Goal: Navigation & Orientation: Find specific page/section

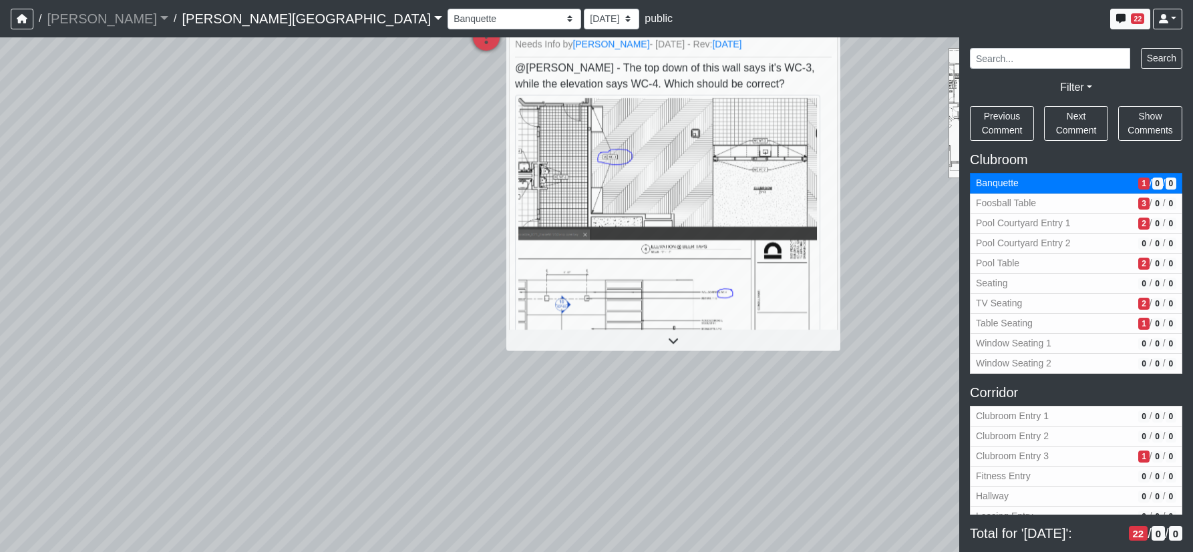
select select "61tT68NthraFW65LG7vFqa"
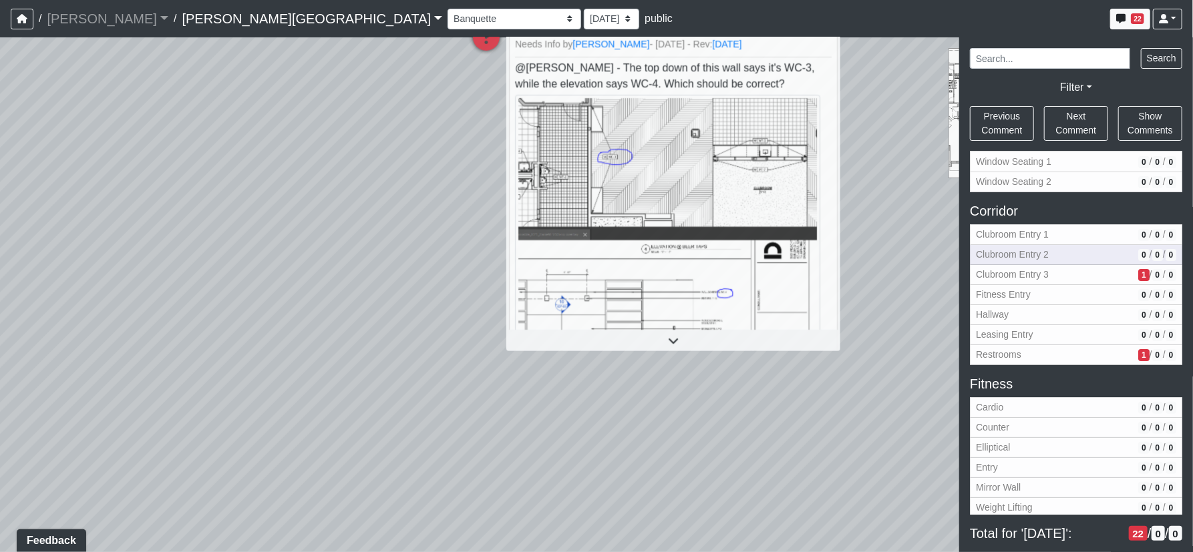
scroll to position [303, 0]
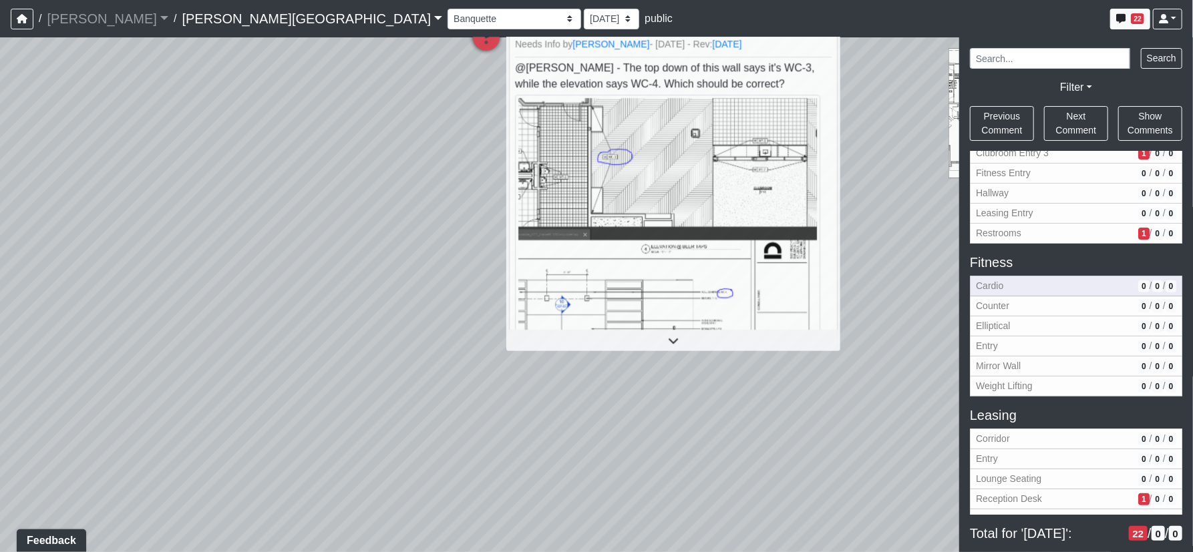
click at [999, 283] on span "Cardio" at bounding box center [1054, 286] width 157 height 14
select select "hb2fPi18wtPeTnt1DctpsN"
select select "61tT68NthraFW65LG7vFqa"
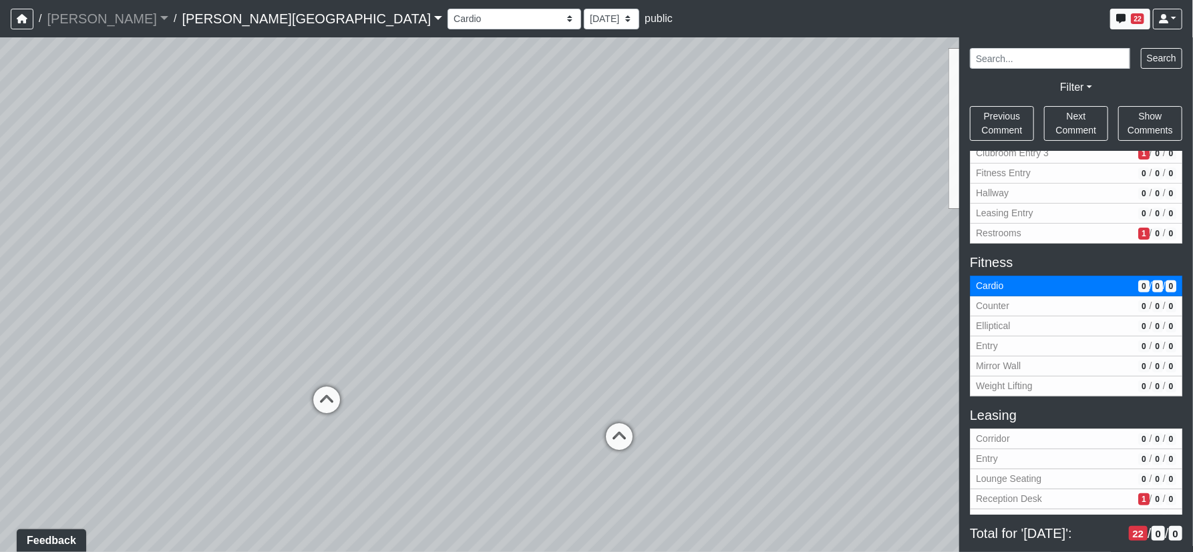
drag, startPoint x: 671, startPoint y: 341, endPoint x: 852, endPoint y: 362, distance: 181.6
click at [859, 361] on div "Loading... Corridor - Clubroom Entry 2 Loading... Seating Loading... Pool Court…" at bounding box center [596, 294] width 1193 height 515
drag, startPoint x: 746, startPoint y: 364, endPoint x: 555, endPoint y: 339, distance: 192.6
click at [417, 346] on div "Loading... Corridor - Clubroom Entry 2 Loading... Seating Loading... Pool Court…" at bounding box center [596, 294] width 1193 height 515
drag, startPoint x: 664, startPoint y: 338, endPoint x: 395, endPoint y: 329, distance: 269.3
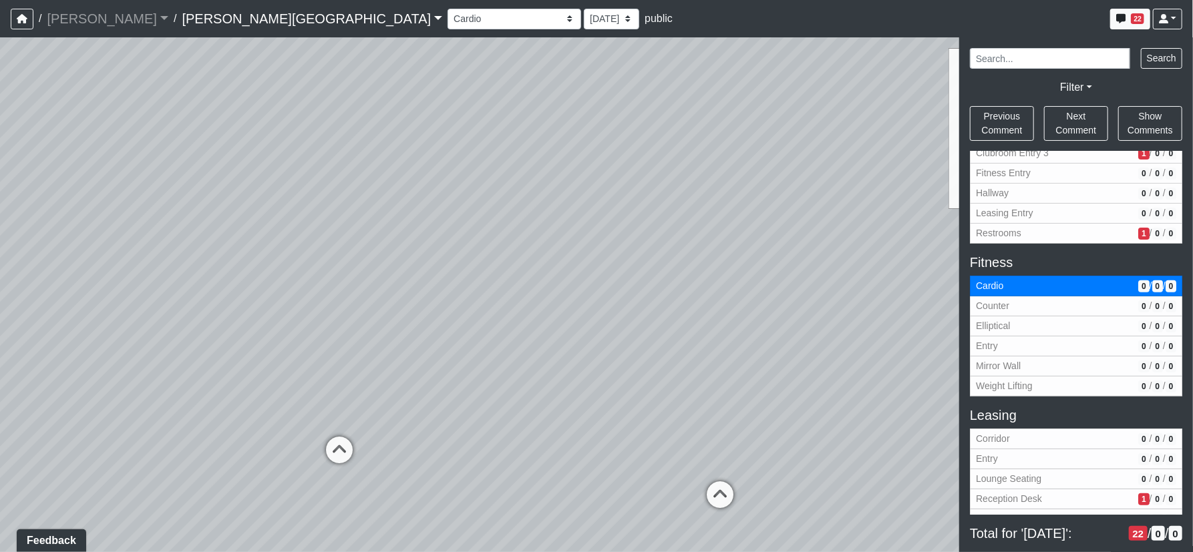
click at [394, 331] on div "Loading... Corridor - Clubroom Entry 2 Loading... Seating Loading... Pool Court…" at bounding box center [596, 294] width 1193 height 515
drag, startPoint x: 346, startPoint y: 368, endPoint x: 767, endPoint y: 367, distance: 420.8
click at [767, 367] on div "Loading... Corridor - Clubroom Entry 2 Loading... Seating Loading... Pool Court…" at bounding box center [596, 294] width 1193 height 515
drag, startPoint x: 483, startPoint y: 365, endPoint x: 782, endPoint y: 367, distance: 299.2
click at [785, 367] on div "Loading... Corridor - Clubroom Entry 2 Loading... Seating Loading... Pool Court…" at bounding box center [596, 294] width 1193 height 515
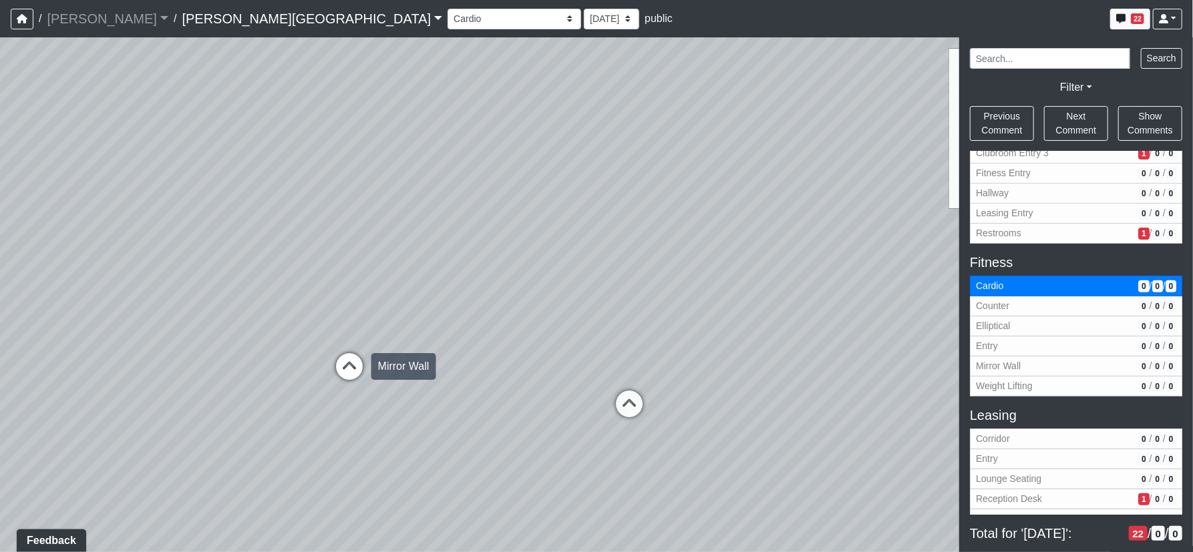
click at [334, 366] on icon at bounding box center [349, 373] width 40 height 40
select select "bfUgLpKYAPoAPm29prZpwo"
select select "61tT68NthraFW65LG7vFqa"
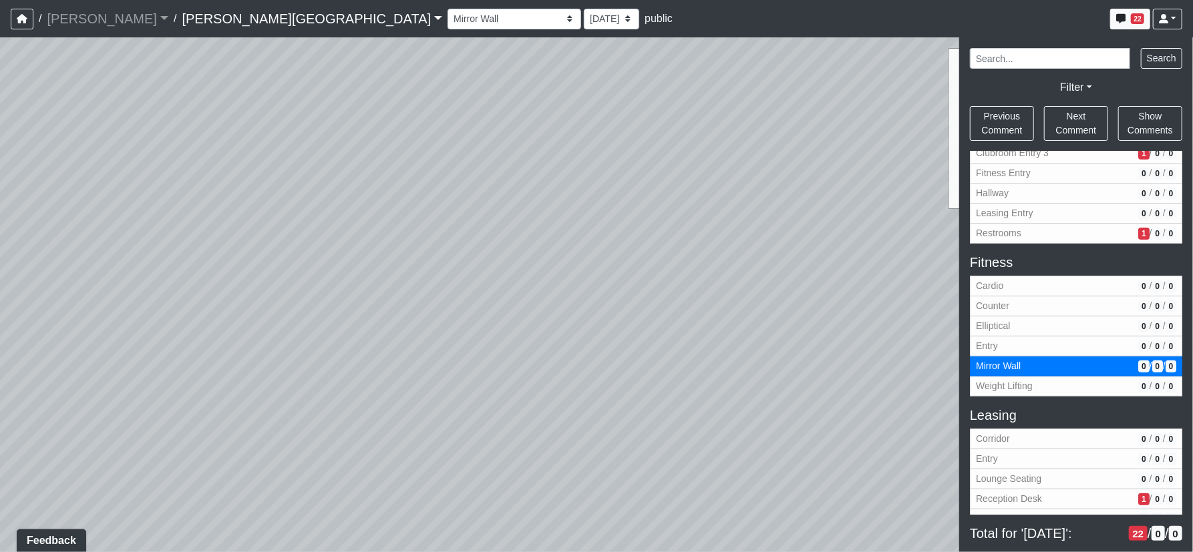
drag, startPoint x: 594, startPoint y: 303, endPoint x: 333, endPoint y: 334, distance: 263.0
click at [333, 334] on div "Loading... Corridor - Clubroom Entry 2 Loading... Seating Loading... Pool Court…" at bounding box center [596, 294] width 1193 height 515
drag, startPoint x: 763, startPoint y: 246, endPoint x: 394, endPoint y: 335, distance: 379.1
click at [394, 335] on div "Loading... Corridor - Clubroom Entry 2 Loading... Seating Loading... Pool Court…" at bounding box center [596, 294] width 1193 height 515
drag, startPoint x: 666, startPoint y: 277, endPoint x: 377, endPoint y: 333, distance: 294.7
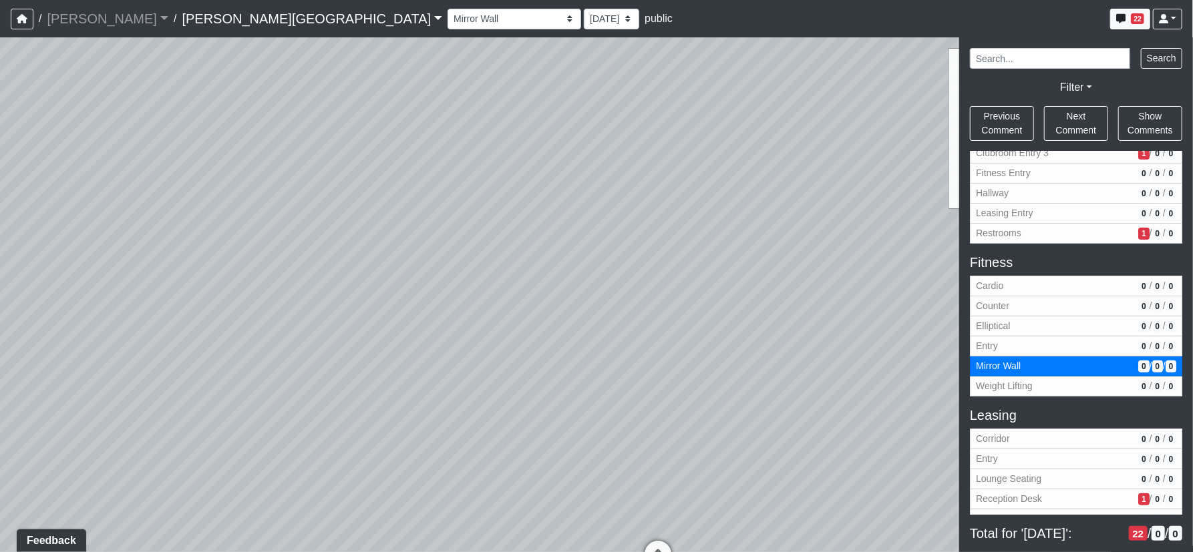
click at [375, 333] on div "Loading... Corridor - Clubroom Entry 2 Loading... Seating Loading... Pool Court…" at bounding box center [596, 294] width 1193 height 515
drag, startPoint x: 451, startPoint y: 355, endPoint x: 456, endPoint y: 360, distance: 7.1
click at [450, 359] on div "Loading... Corridor - Clubroom Entry 2 Loading... Seating Loading... Pool Court…" at bounding box center [596, 294] width 1193 height 515
drag, startPoint x: 230, startPoint y: 379, endPoint x: 258, endPoint y: 207, distance: 174.6
click at [258, 207] on div "Loading... Corridor - Clubroom Entry 2 Loading... Seating Loading... Pool Court…" at bounding box center [596, 294] width 1193 height 515
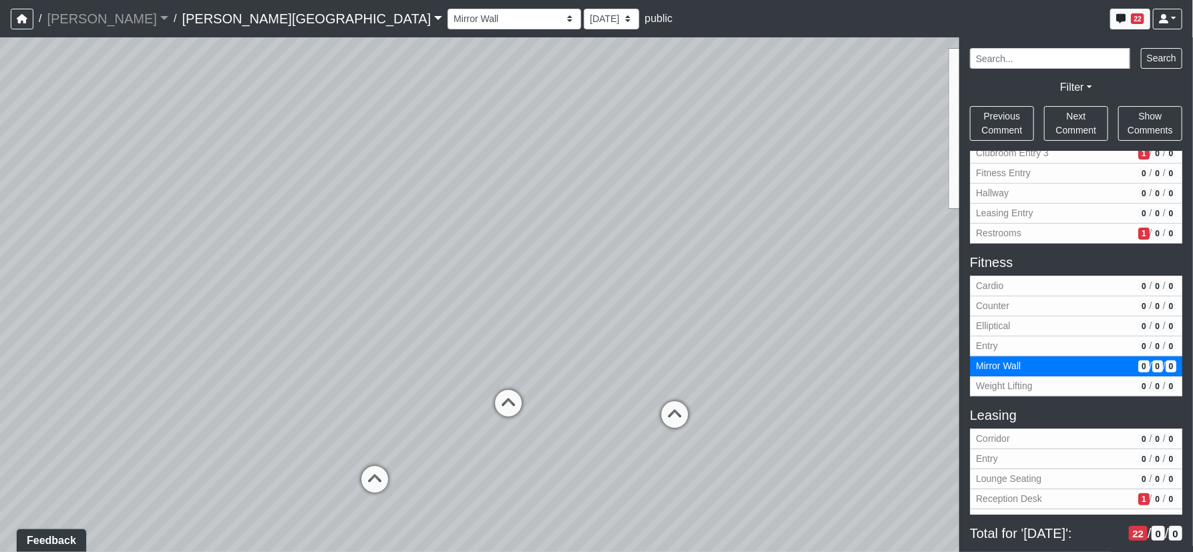
drag, startPoint x: 405, startPoint y: 411, endPoint x: 268, endPoint y: 398, distance: 138.2
click at [268, 398] on div "Loading... Corridor - Clubroom Entry 2 Loading... Seating Loading... Pool Court…" at bounding box center [596, 294] width 1193 height 515
drag, startPoint x: 540, startPoint y: 154, endPoint x: 345, endPoint y: 223, distance: 206.4
click at [345, 223] on div "Loading... Corridor - Clubroom Entry 2 Loading... Seating Loading... Pool Court…" at bounding box center [596, 294] width 1193 height 515
drag, startPoint x: 317, startPoint y: 484, endPoint x: 299, endPoint y: 352, distance: 133.5
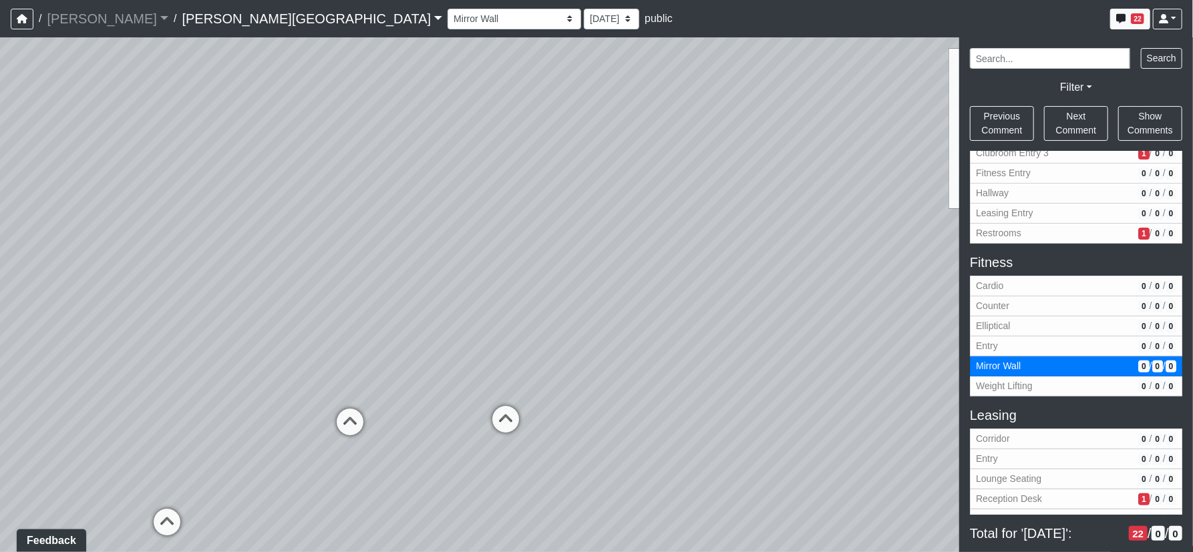
click at [299, 352] on div "Loading... Corridor - Clubroom Entry 2 Loading... Seating Loading... Pool Court…" at bounding box center [596, 294] width 1193 height 515
